Goal: Find specific page/section: Find specific page/section

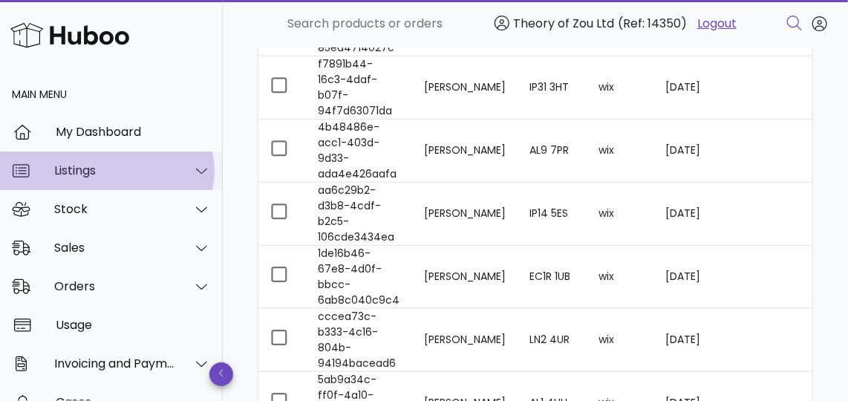
click at [123, 177] on div "Listings" at bounding box center [114, 170] width 121 height 14
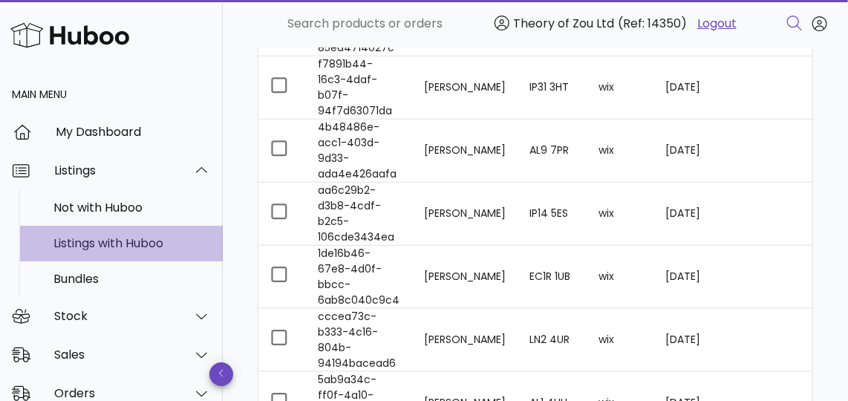
click at [132, 244] on div "Listings with Huboo" at bounding box center [131, 243] width 157 height 14
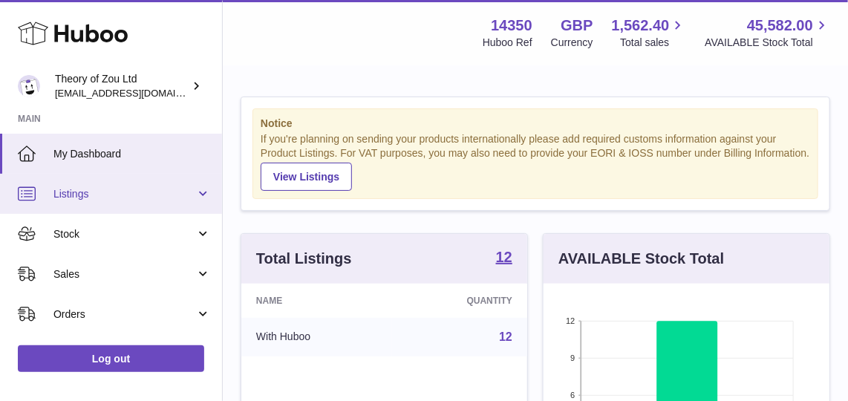
scroll to position [232, 287]
click at [131, 192] on span "Listings" at bounding box center [124, 194] width 142 height 14
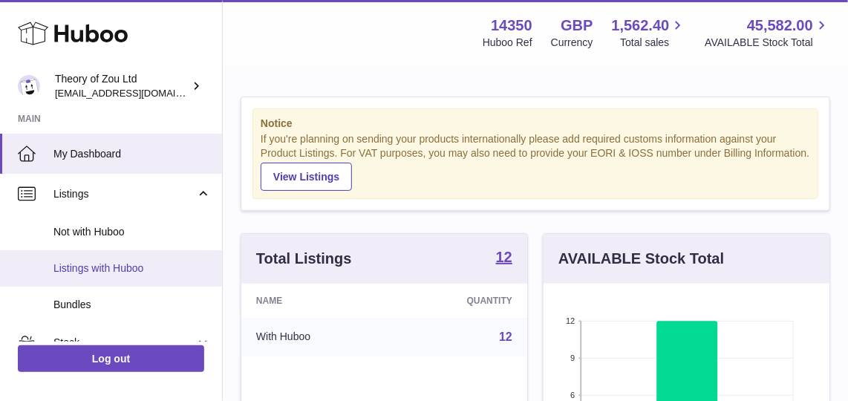
click at [138, 281] on link "Listings with Huboo" at bounding box center [111, 268] width 222 height 36
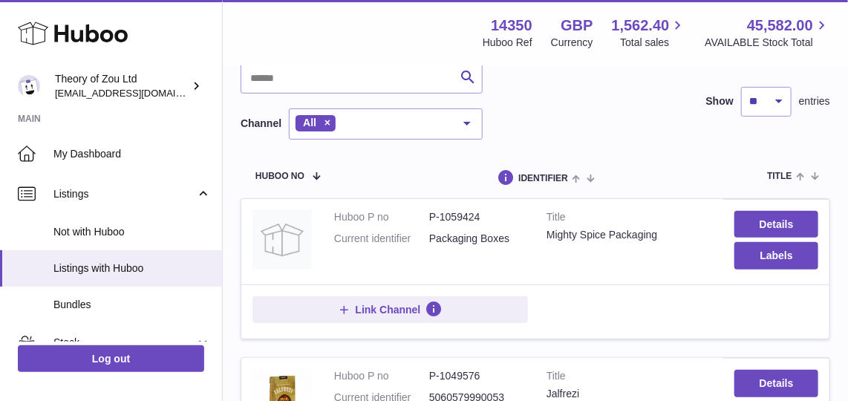
scroll to position [79, 0]
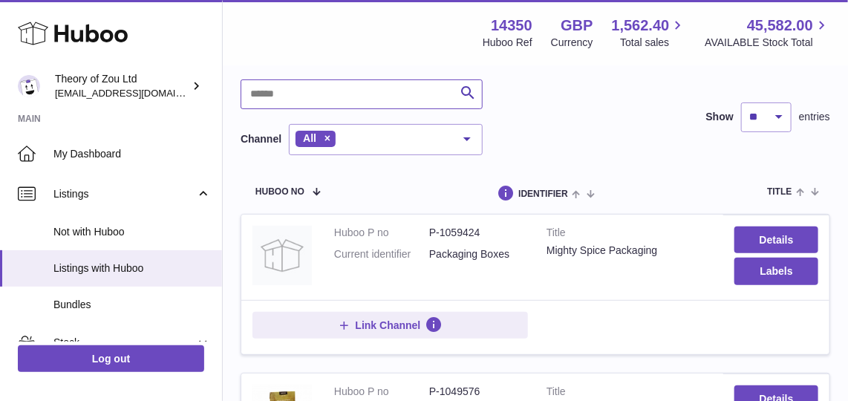
click at [381, 93] on input "text" at bounding box center [362, 94] width 242 height 30
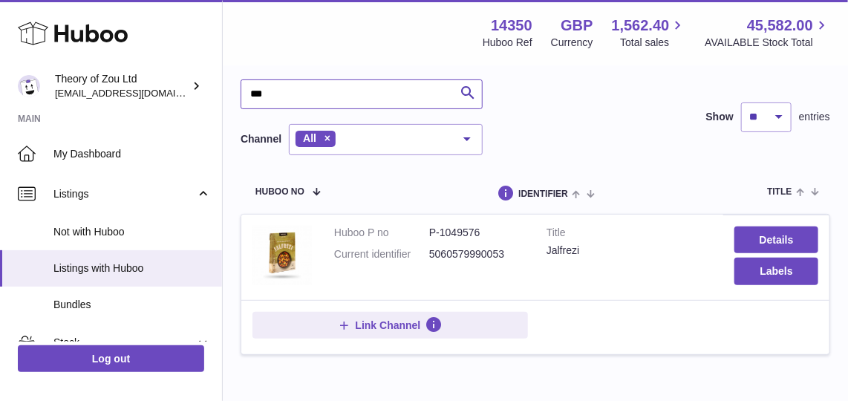
type input "***"
